Goal: Transaction & Acquisition: Purchase product/service

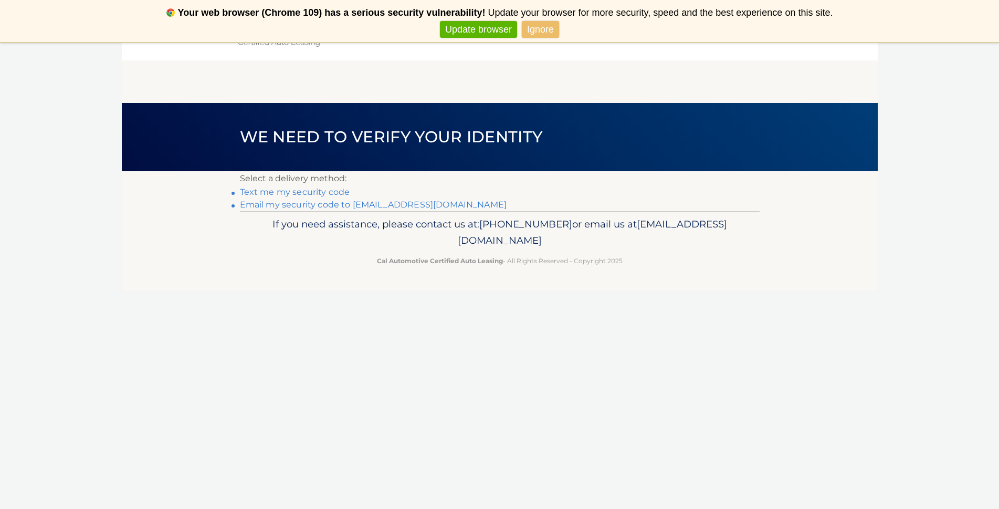
click at [307, 191] on link "Text me my security code" at bounding box center [295, 192] width 110 height 10
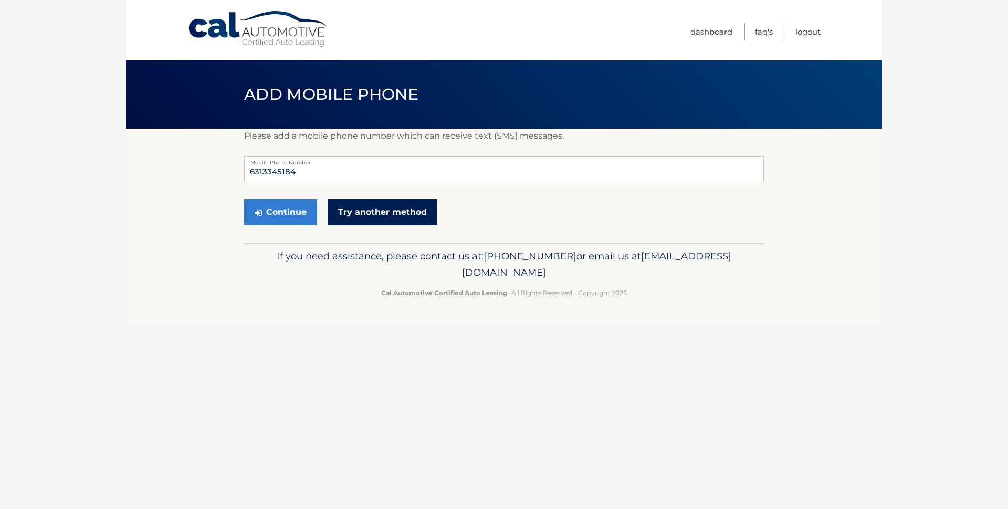
click at [357, 208] on link "Try another method" at bounding box center [383, 212] width 110 height 26
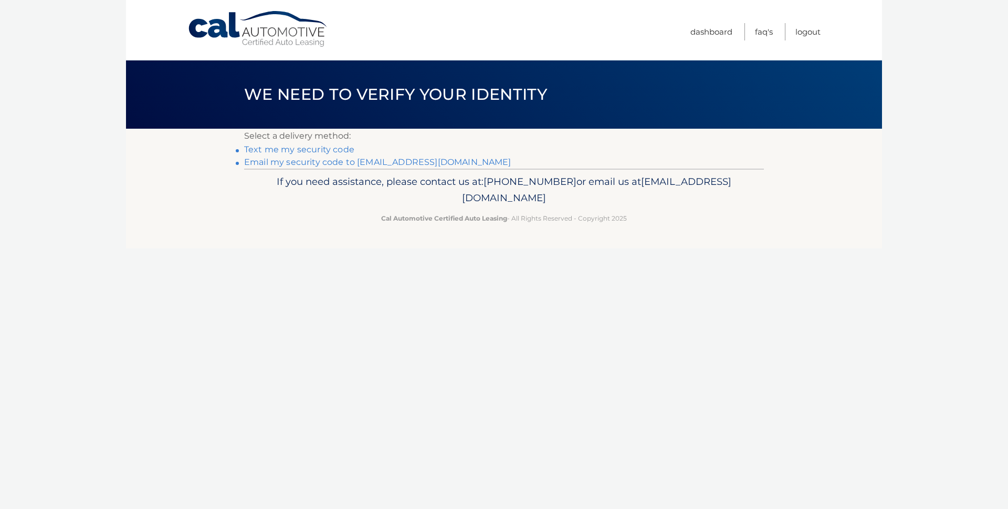
click at [314, 161] on link "Email my security code to j*****@optonline.net" at bounding box center [377, 162] width 267 height 10
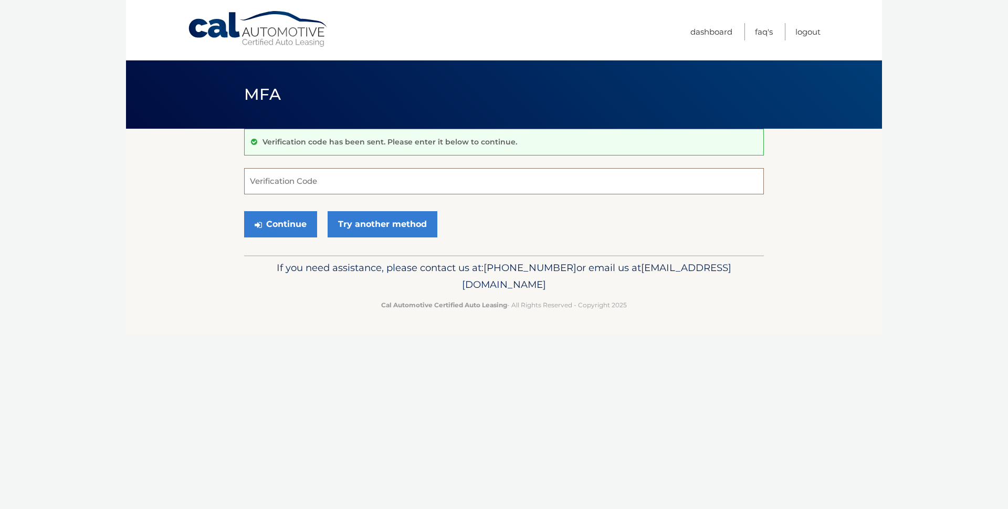
click at [270, 185] on input "Verification Code" at bounding box center [504, 181] width 520 height 26
paste input "642857"
type input "642857"
click at [275, 225] on button "Continue" at bounding box center [280, 224] width 73 height 26
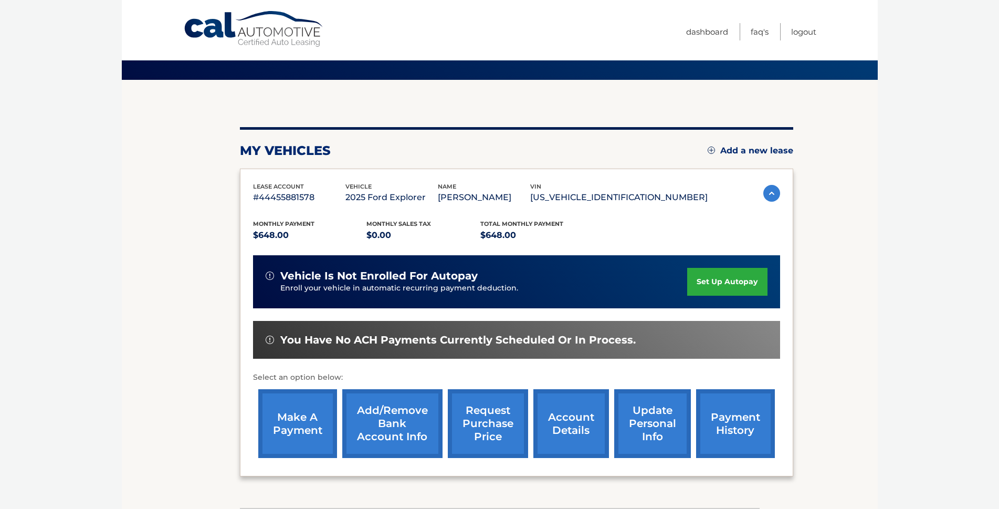
scroll to position [105, 0]
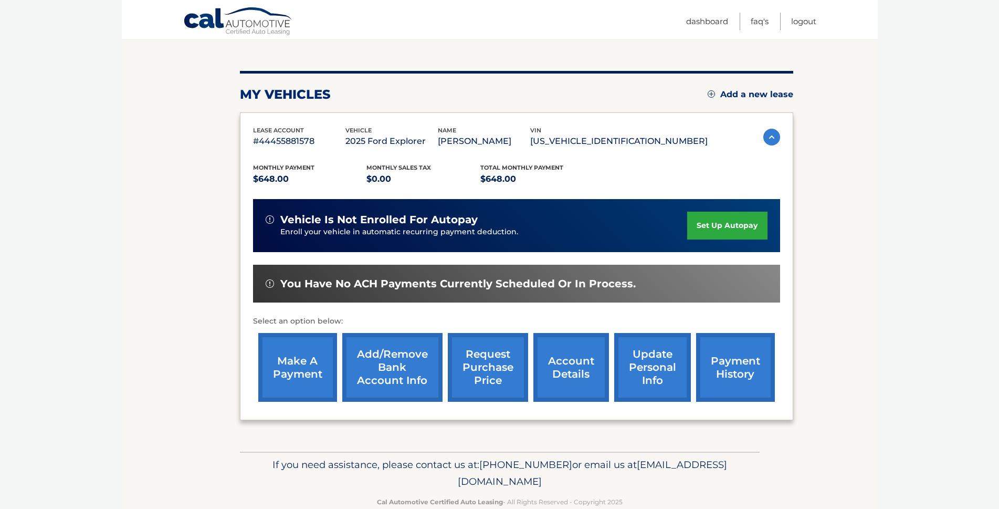
click at [302, 374] on link "make a payment" at bounding box center [297, 367] width 79 height 69
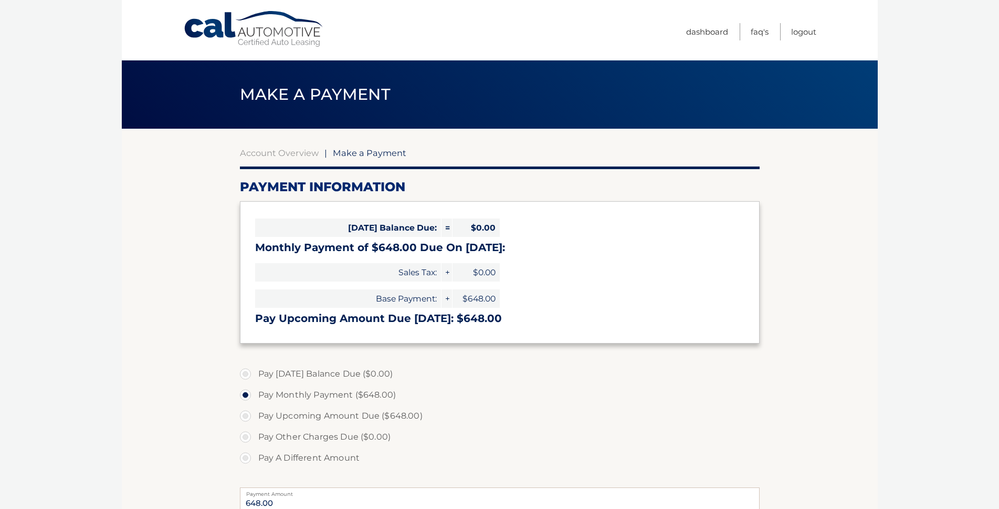
select select "N2MzYjhiNTktOGYzMS00M2Y4LTg3ODgtY2E0M2JjODkxOTgy"
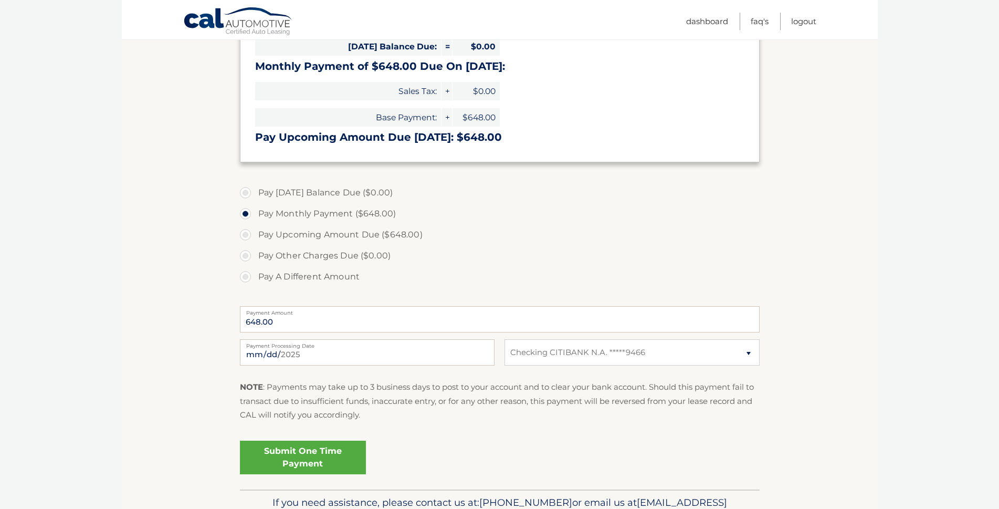
scroll to position [242, 0]
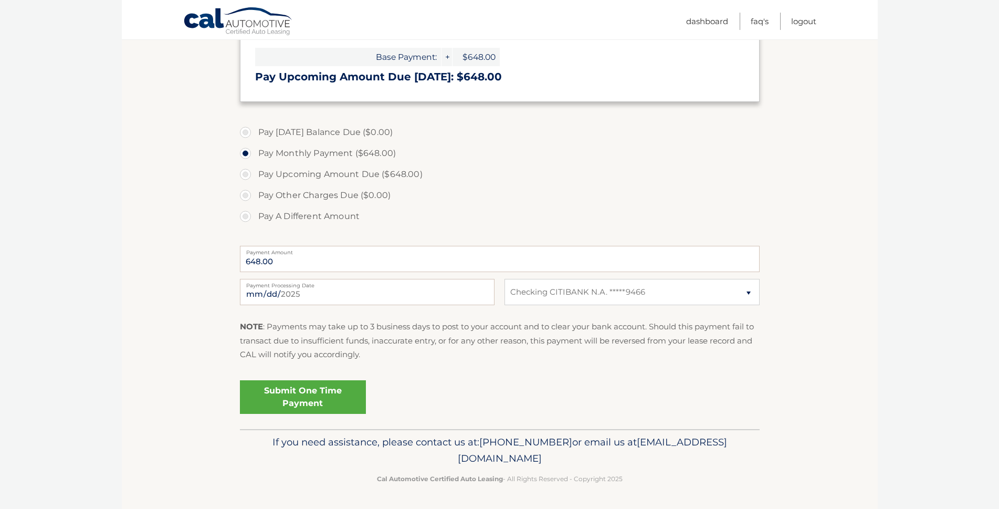
click at [246, 175] on label "Pay Upcoming Amount Due ($648.00)" at bounding box center [500, 174] width 520 height 21
click at [246, 175] on input "Pay Upcoming Amount Due ($648.00)" at bounding box center [249, 172] width 11 height 17
radio input "true"
click at [329, 398] on link "Submit One Time Payment" at bounding box center [303, 397] width 126 height 34
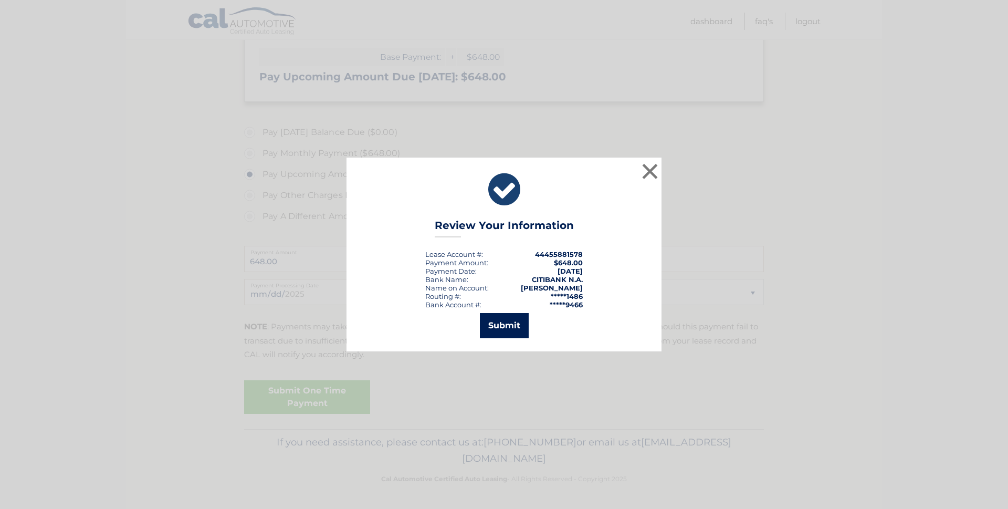
click at [500, 328] on button "Submit" at bounding box center [504, 325] width 49 height 25
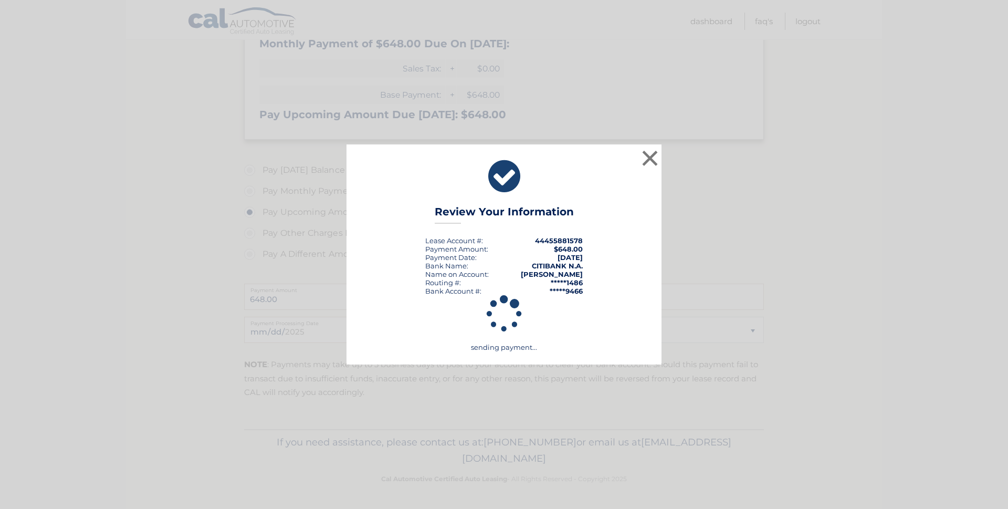
scroll to position [204, 0]
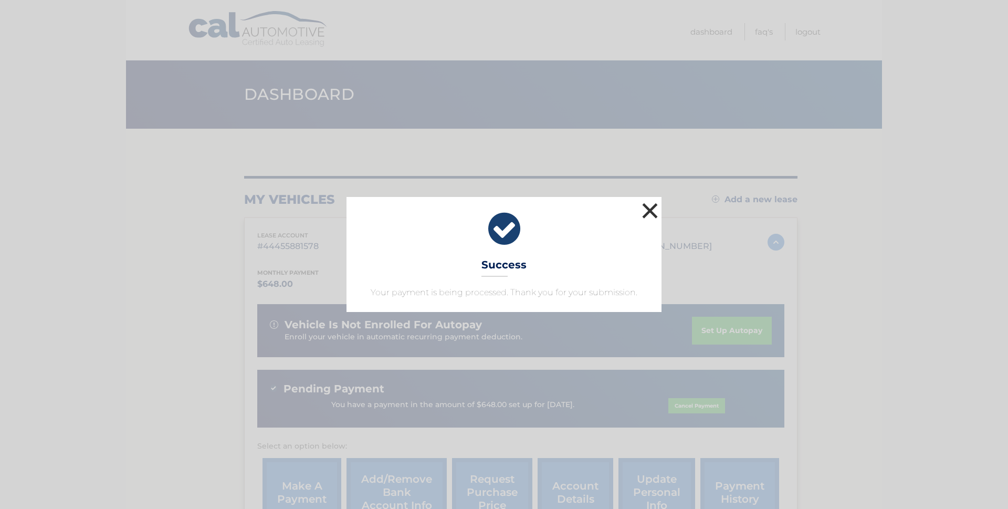
click at [648, 208] on button "×" at bounding box center [649, 210] width 21 height 21
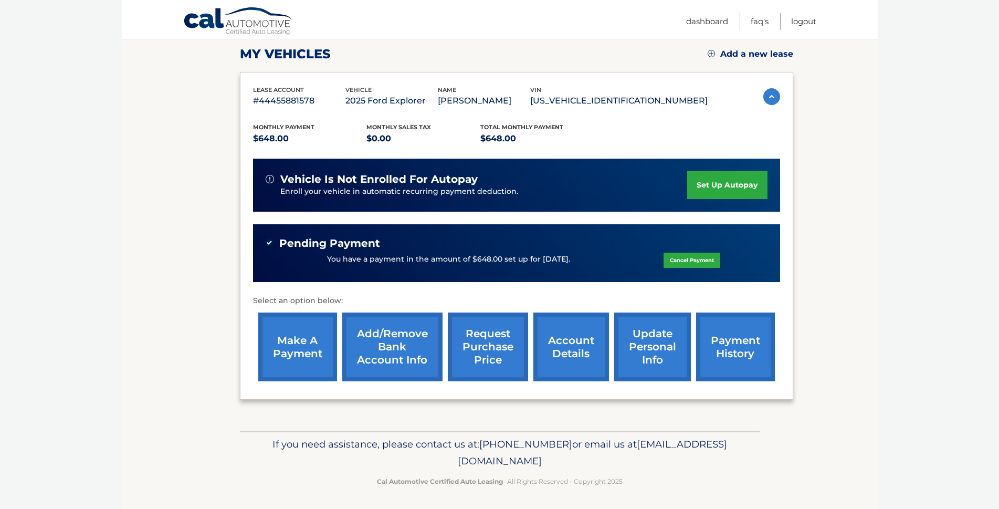
scroll to position [148, 0]
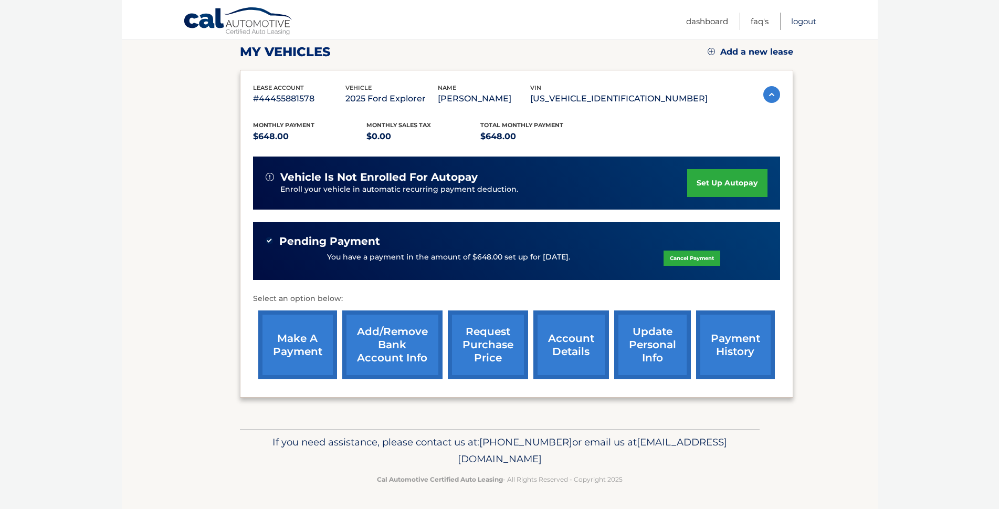
click at [807, 20] on link "Logout" at bounding box center [803, 21] width 25 height 17
